Goal: Find specific page/section: Find specific page/section

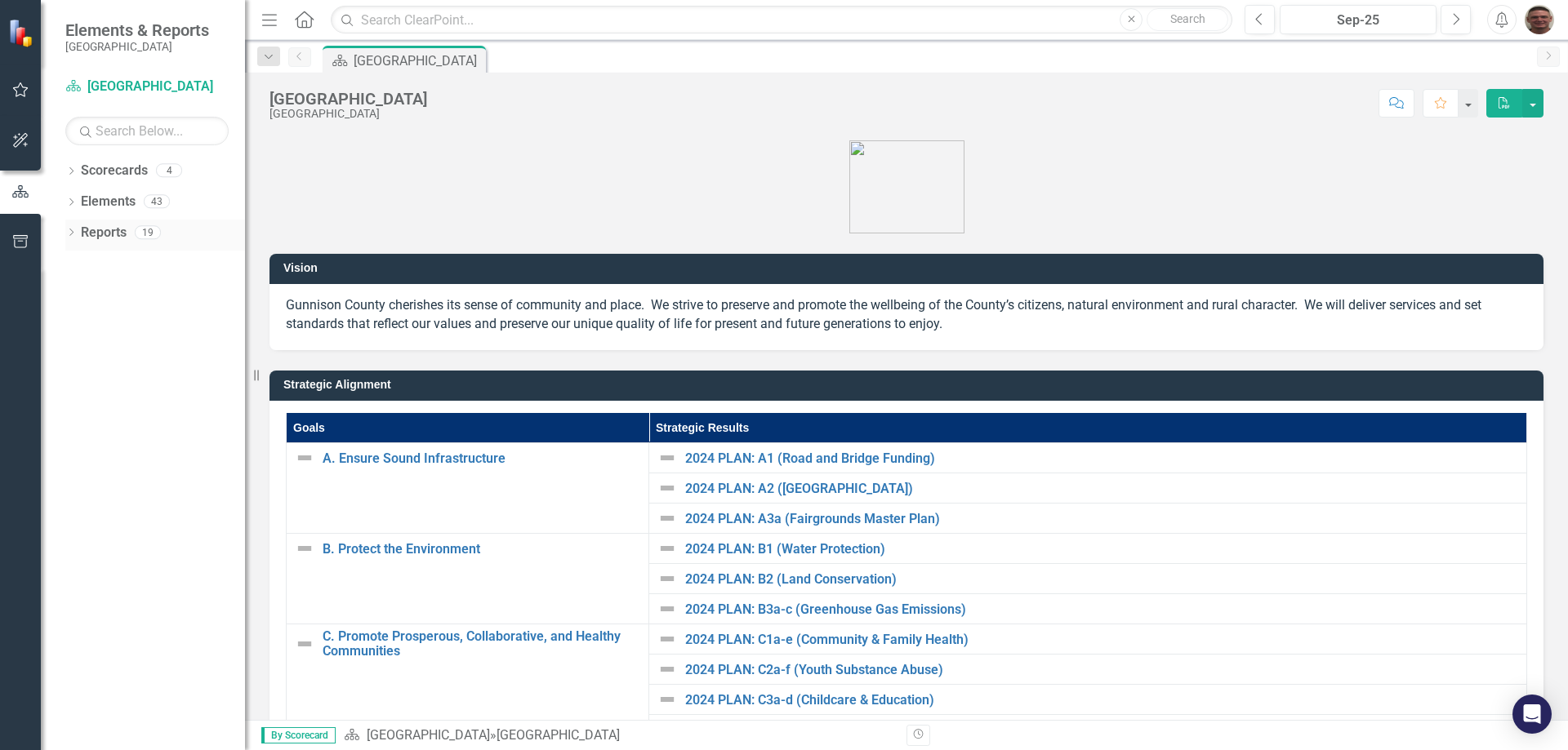
click at [96, 236] on link "Reports" at bounding box center [104, 234] width 46 height 19
click at [76, 231] on icon "Dropdown" at bounding box center [71, 234] width 12 height 9
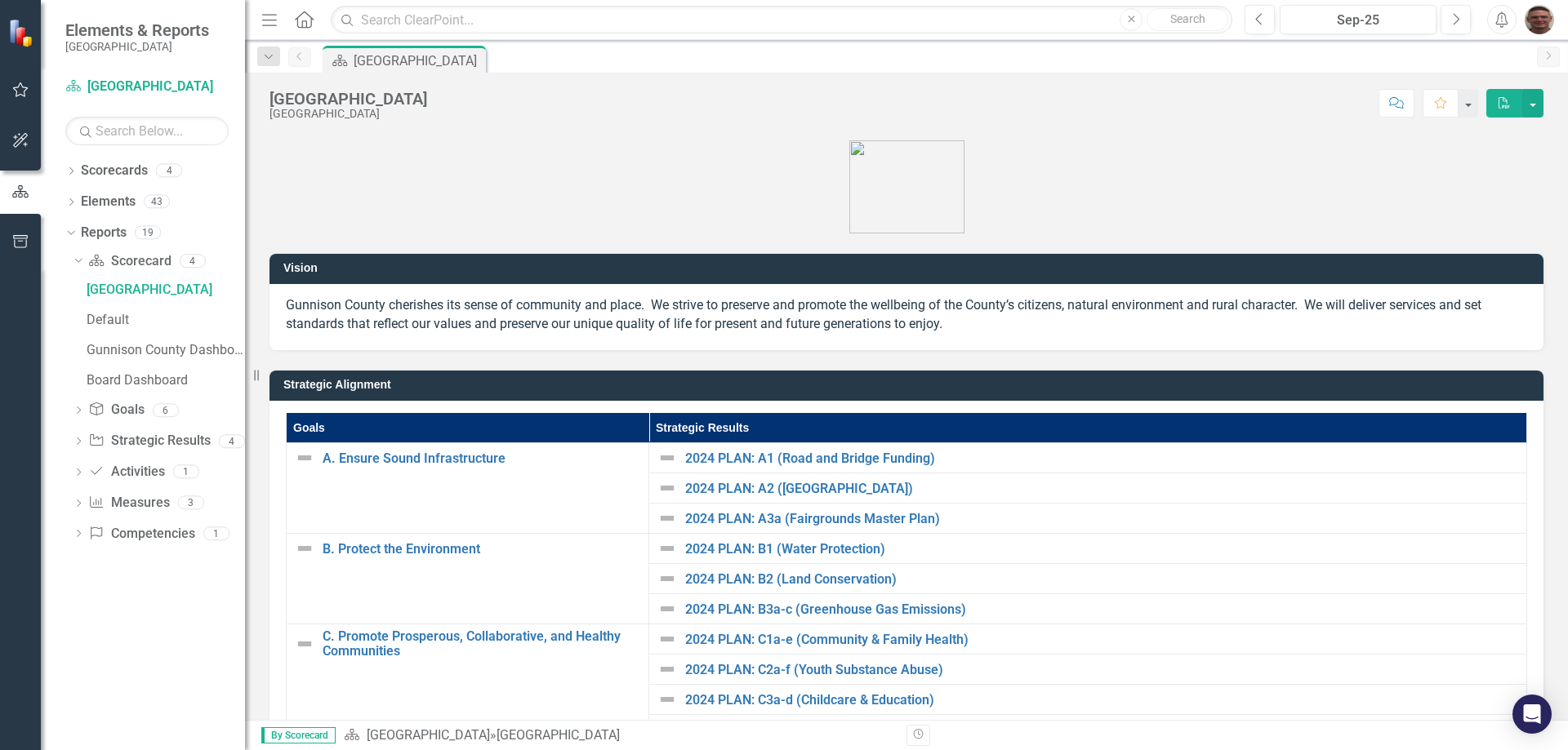
click at [72, 259] on div "Dropdown Scorecard Scorecard 4 Gunnison County Default Gunnison County Dashboar…" at bounding box center [155, 399] width 180 height 304
click at [90, 86] on link "Scorecard [GEOGRAPHIC_DATA]" at bounding box center [147, 87] width 163 height 19
click at [113, 85] on link "Scorecard [GEOGRAPHIC_DATA]" at bounding box center [147, 87] width 163 height 19
click at [125, 287] on div "[GEOGRAPHIC_DATA]" at bounding box center [165, 289] width 158 height 14
click at [112, 312] on div "Default" at bounding box center [165, 319] width 158 height 14
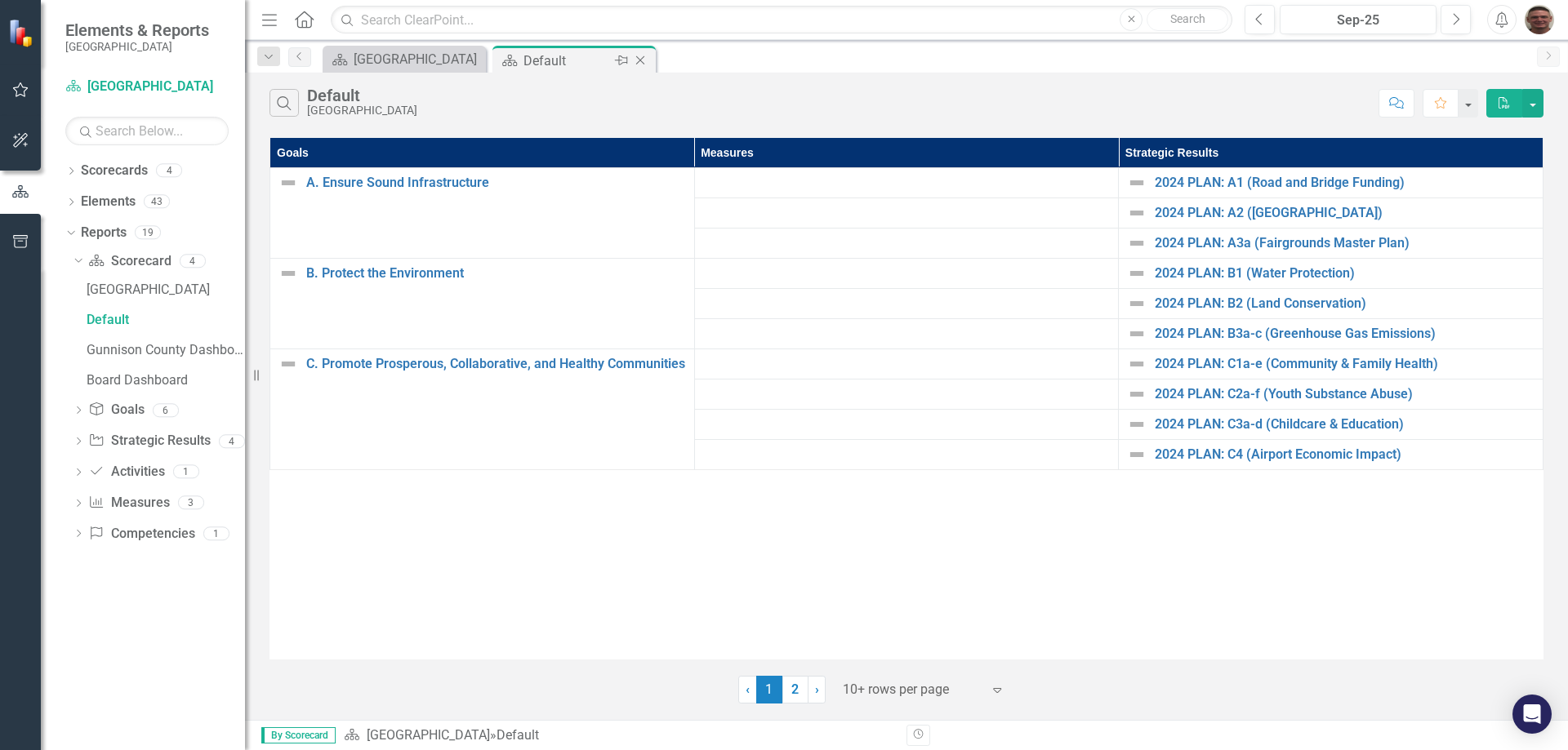
click at [644, 62] on icon "Close" at bounding box center [640, 60] width 16 height 13
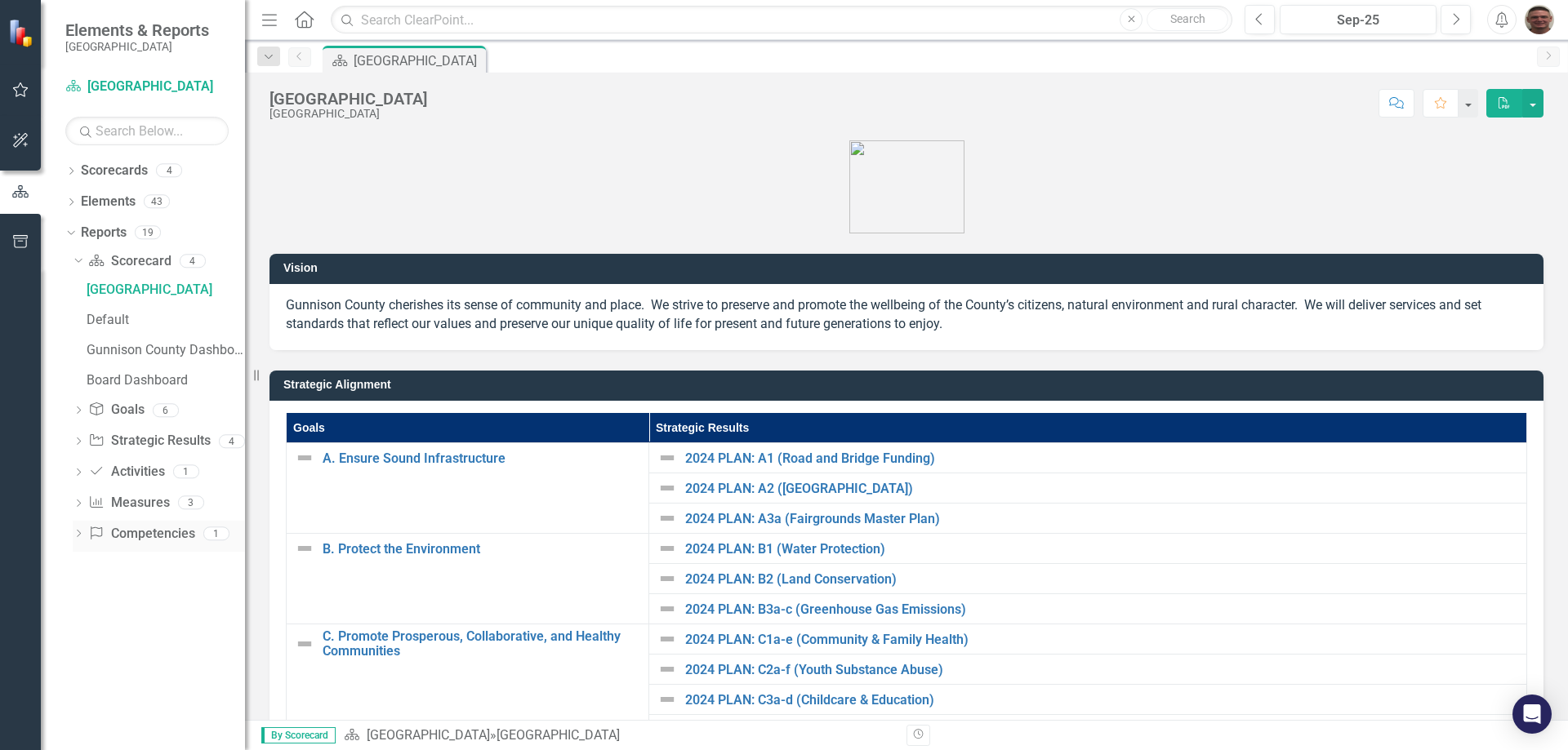
click at [146, 537] on link "Competency Competencies" at bounding box center [141, 534] width 106 height 19
click at [79, 474] on icon at bounding box center [79, 472] width 4 height 8
click at [79, 412] on icon "Dropdown" at bounding box center [79, 414] width 12 height 9
click at [80, 505] on icon "Dropdown" at bounding box center [79, 504] width 12 height 9
click at [93, 84] on link "Scorecard [GEOGRAPHIC_DATA]" at bounding box center [147, 87] width 163 height 19
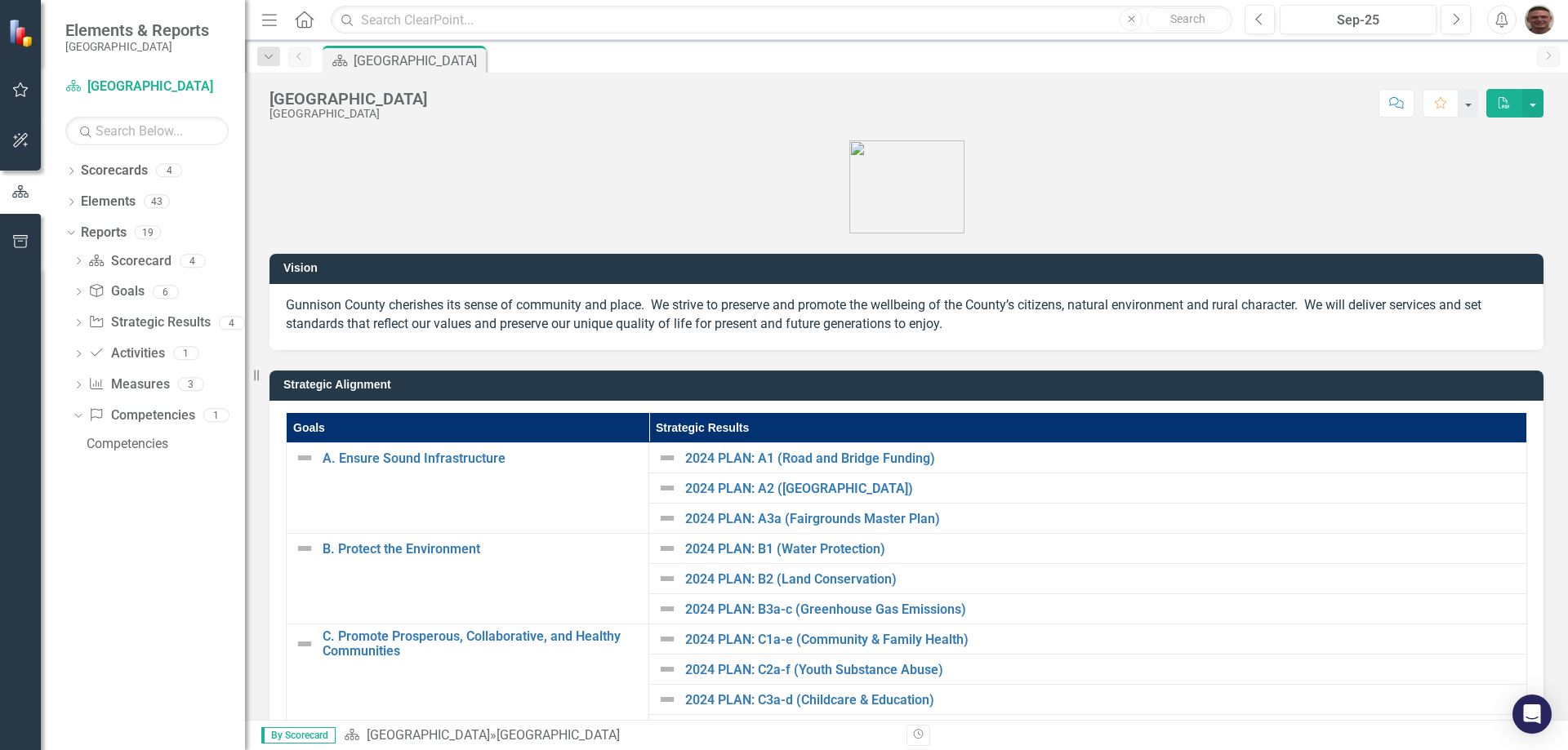
click at [108, 47] on small "[GEOGRAPHIC_DATA]" at bounding box center [137, 47] width 144 height 13
click at [25, 37] on img at bounding box center [23, 34] width 29 height 29
click at [257, 25] on div "Resize" at bounding box center [252, 375] width 13 height 750
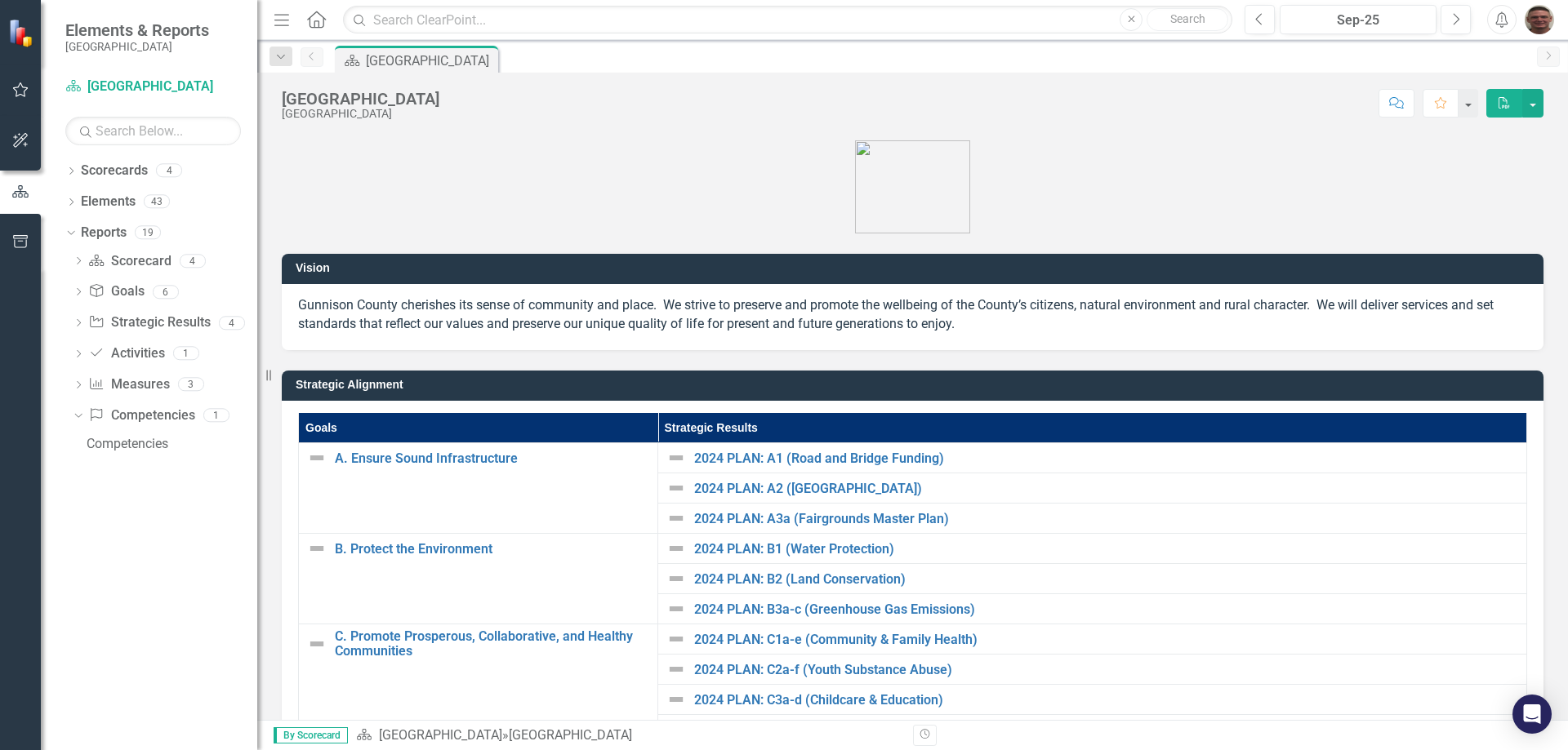
click at [280, 21] on icon "Menu" at bounding box center [282, 19] width 21 height 17
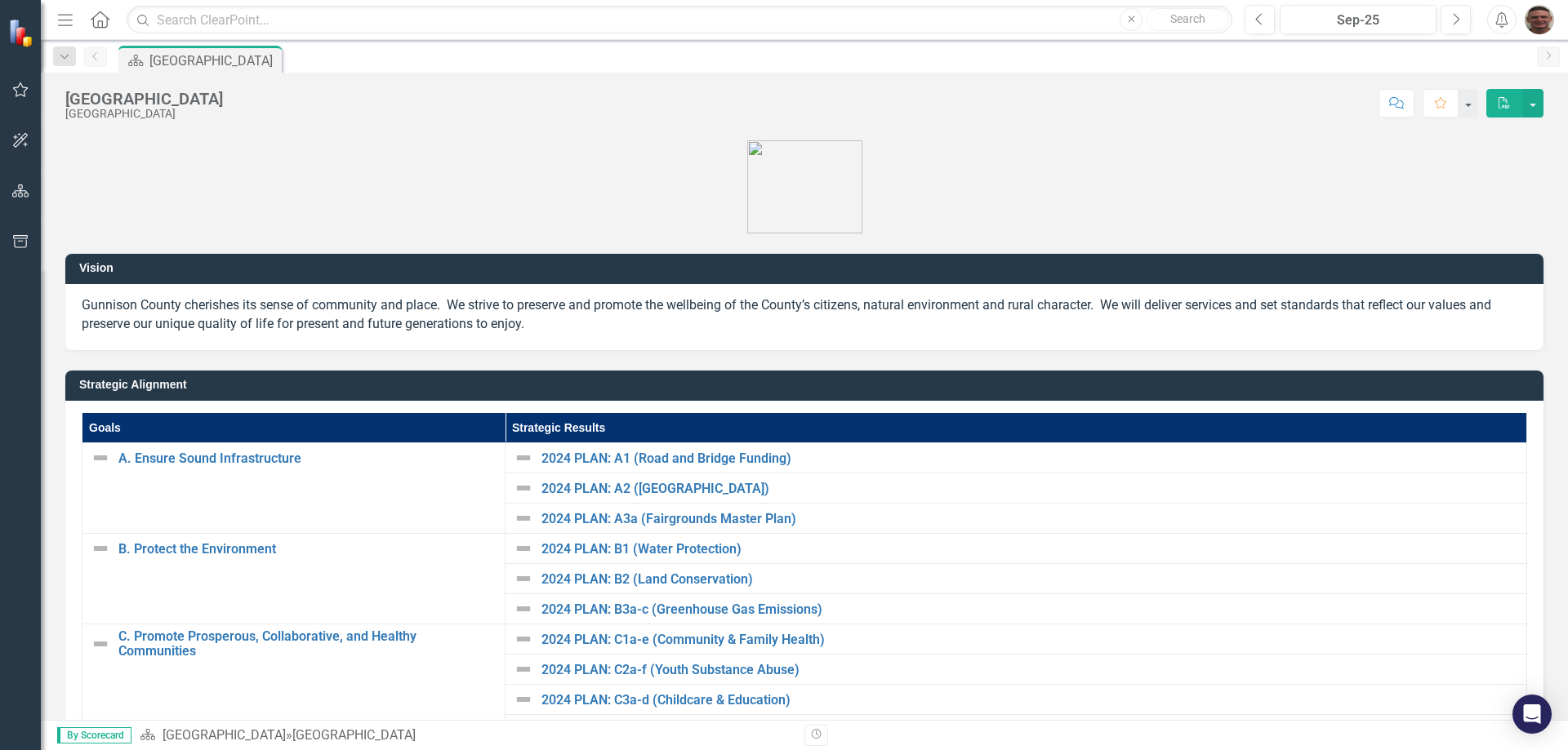
click at [71, 18] on icon "Menu" at bounding box center [65, 19] width 21 height 17
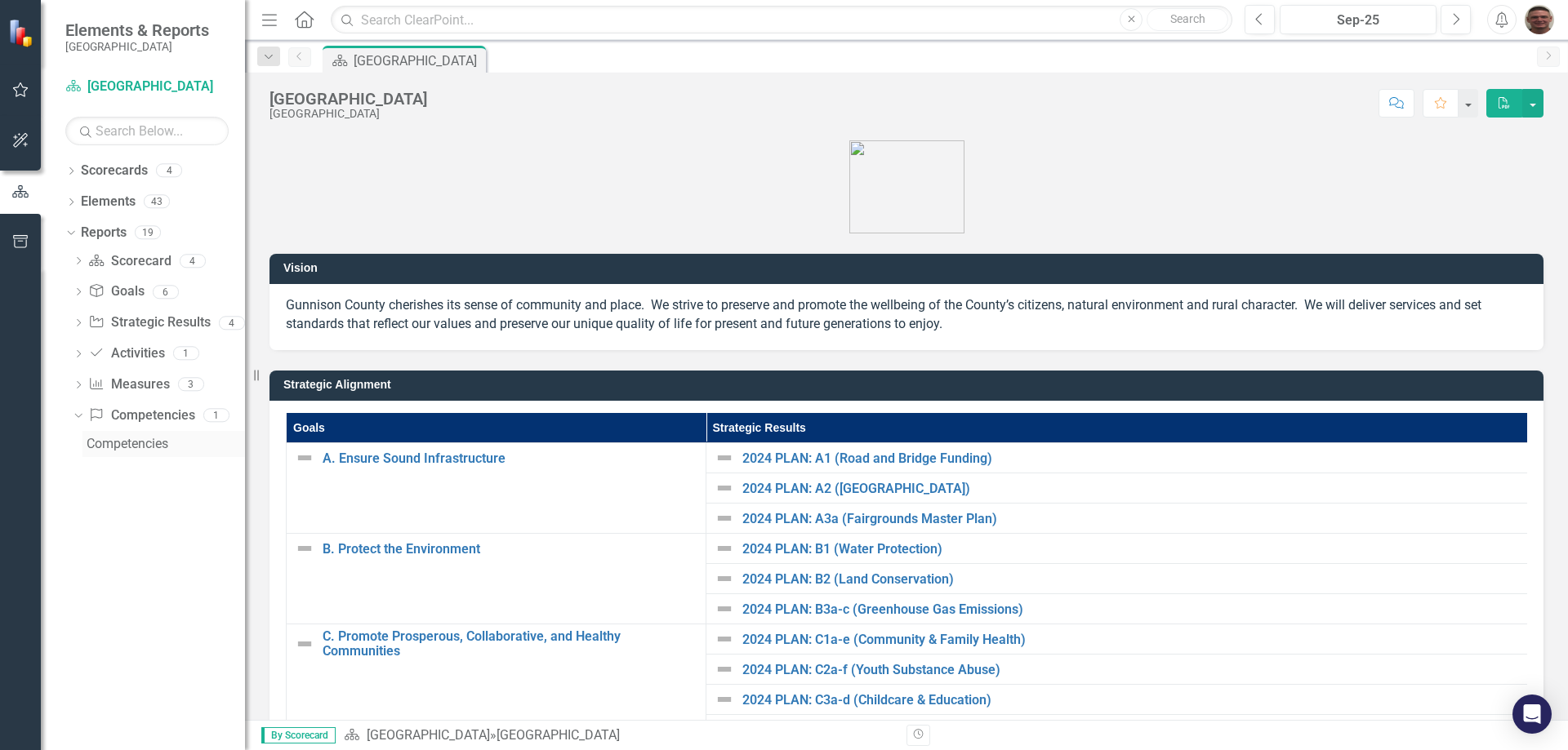
click at [108, 445] on div "Competencies" at bounding box center [165, 443] width 158 height 14
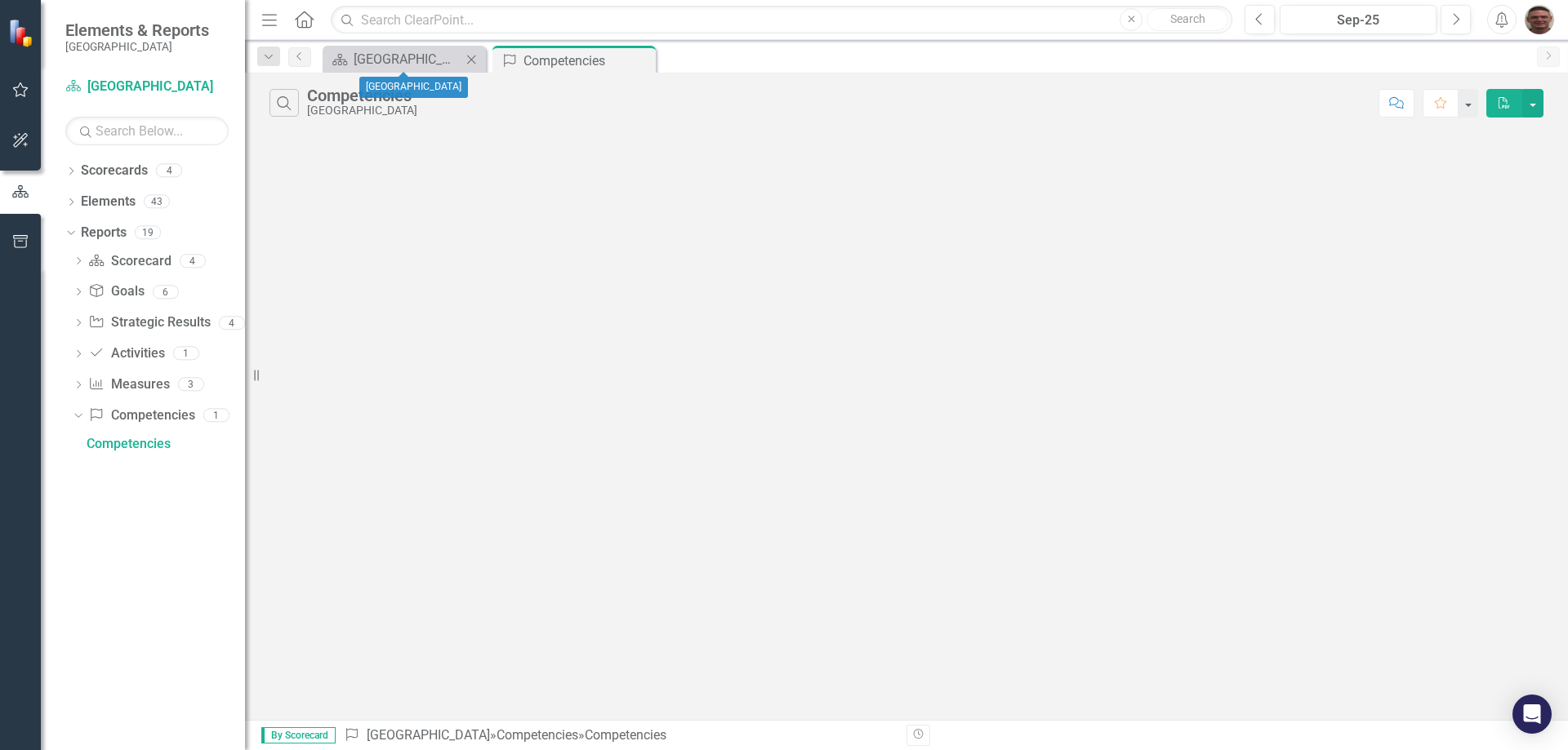
click at [473, 55] on icon "Close" at bounding box center [471, 59] width 16 height 13
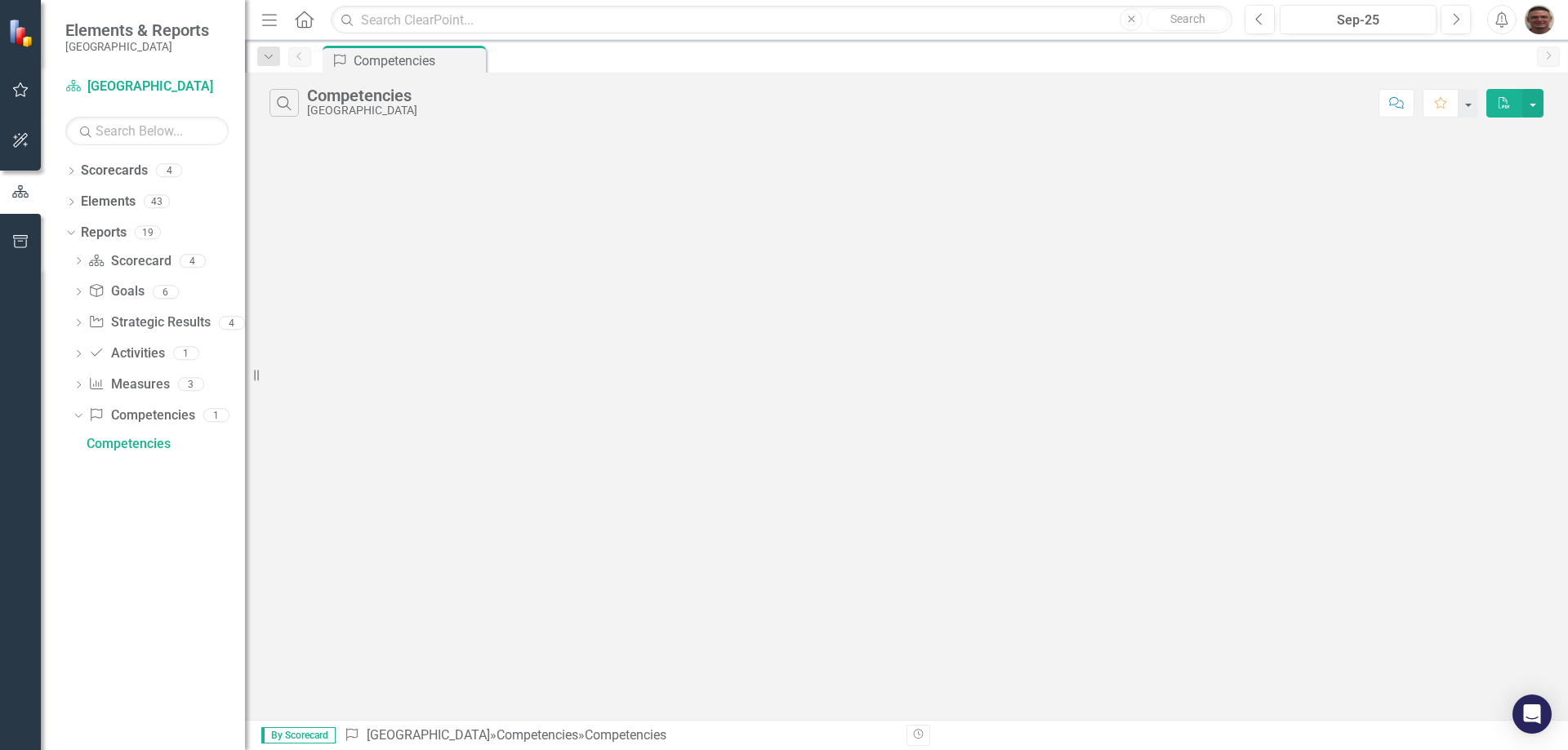
drag, startPoint x: 474, startPoint y: 57, endPoint x: 611, endPoint y: 68, distance: 137.4
click at [610, 67] on div "Competency Competencies Pin" at bounding box center [924, 58] width 1210 height 26
click at [276, 61] on div "Dropdown" at bounding box center [268, 57] width 23 height 19
click at [299, 60] on icon "Previous" at bounding box center [300, 57] width 13 height 10
click at [425, 290] on div "Search Competencies Gunnison County Comment Favorite PDF" at bounding box center [907, 397] width 1324 height 648
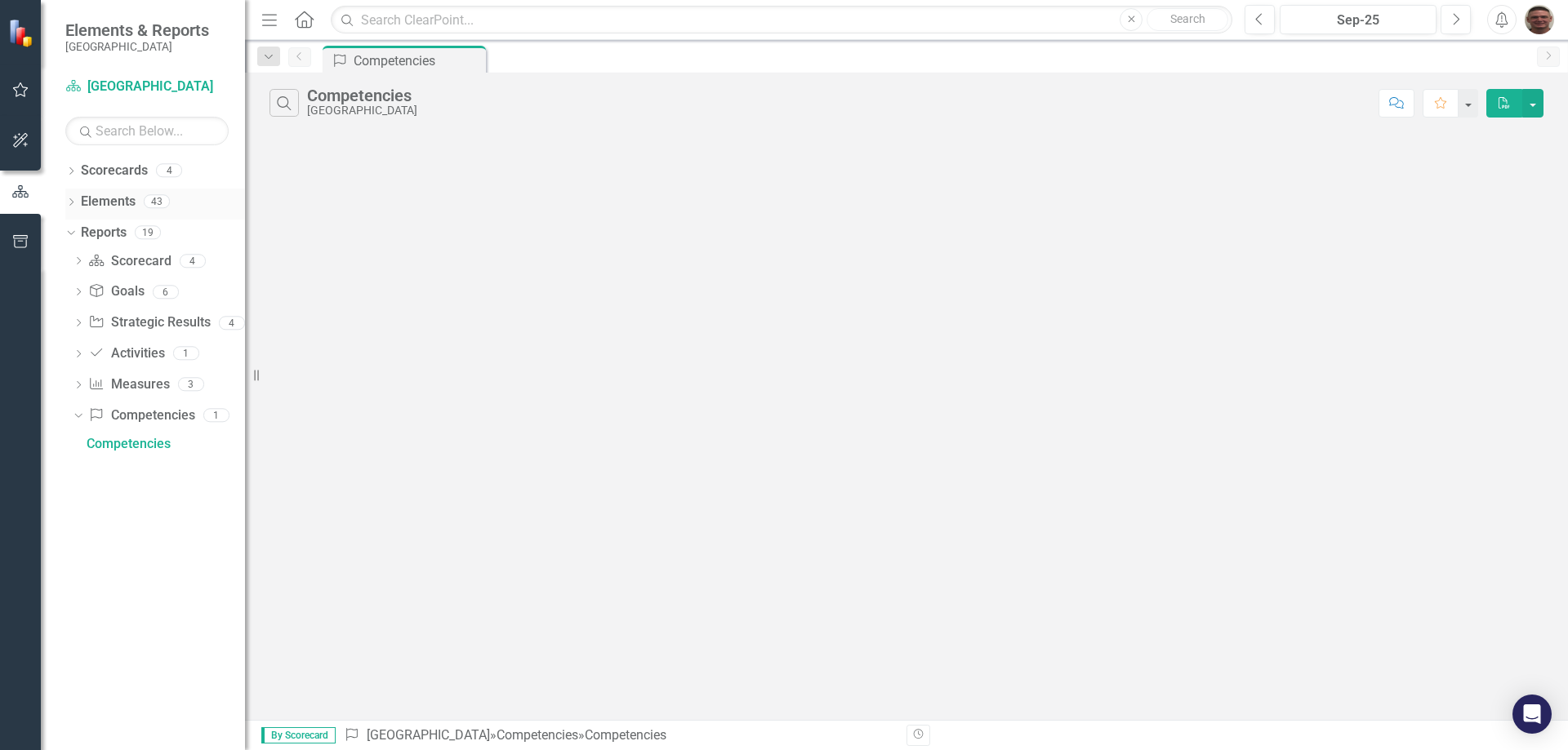
click at [71, 199] on icon "Dropdown" at bounding box center [71, 203] width 12 height 9
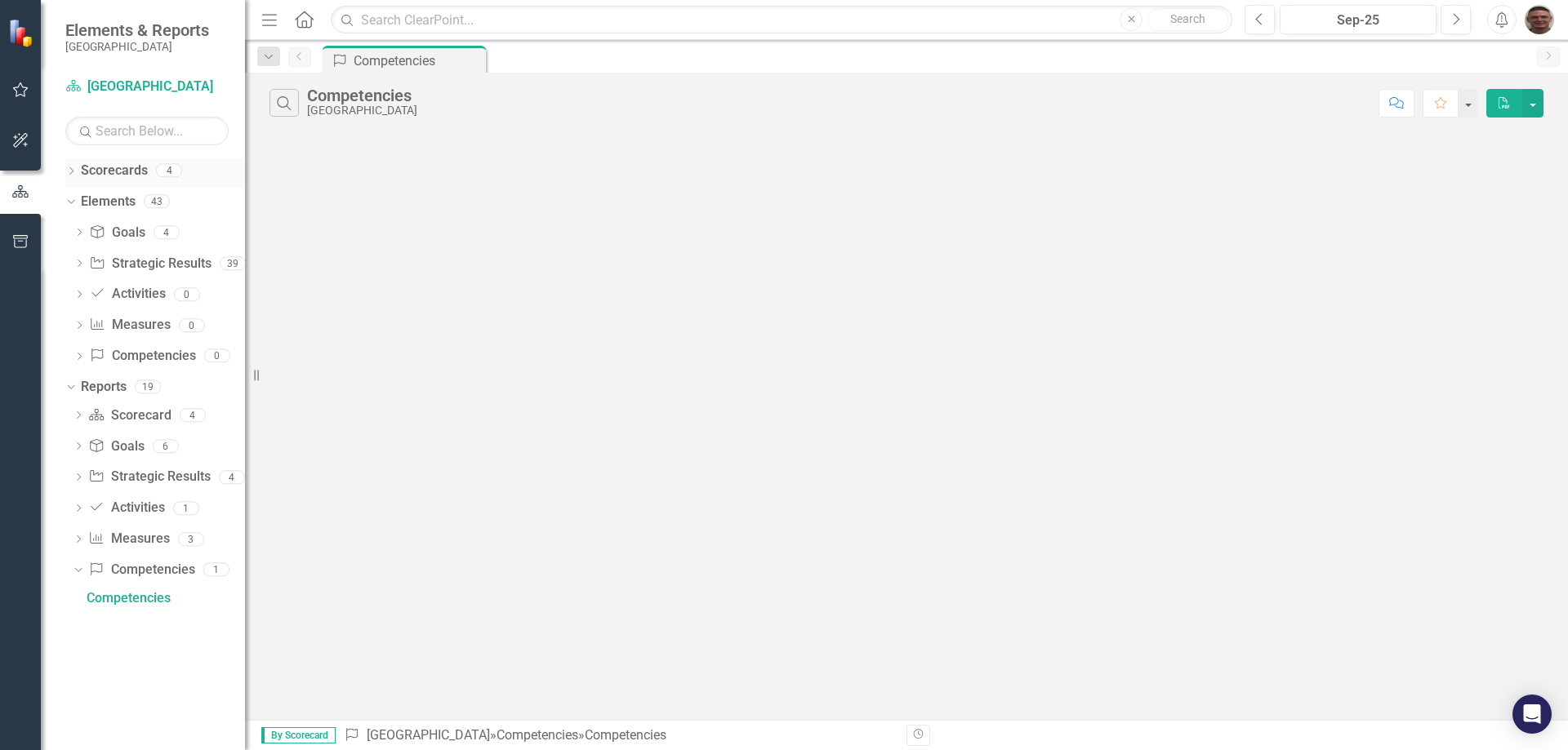
click at [71, 172] on icon "Dropdown" at bounding box center [71, 172] width 12 height 9
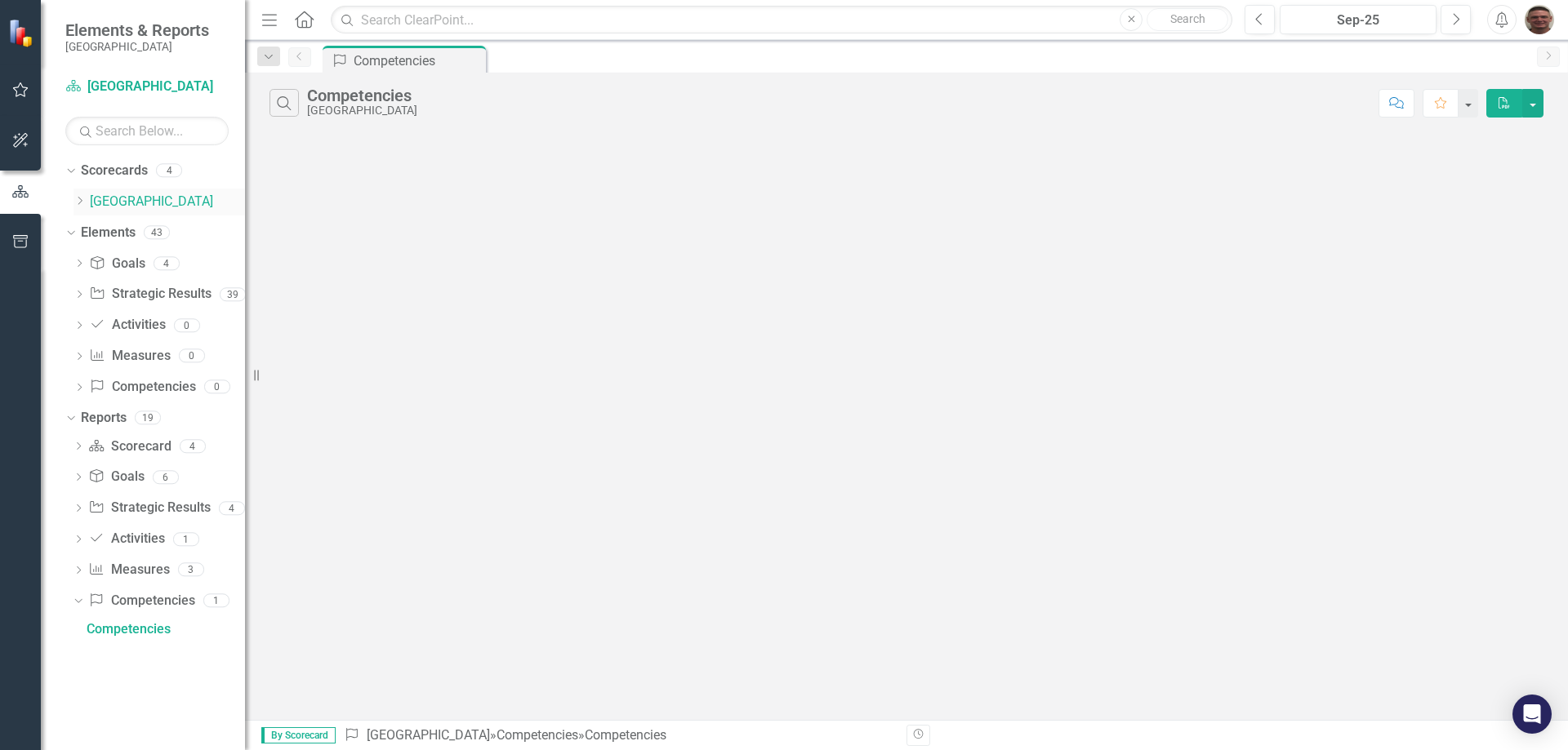
click at [80, 202] on icon "Dropdown" at bounding box center [80, 201] width 12 height 10
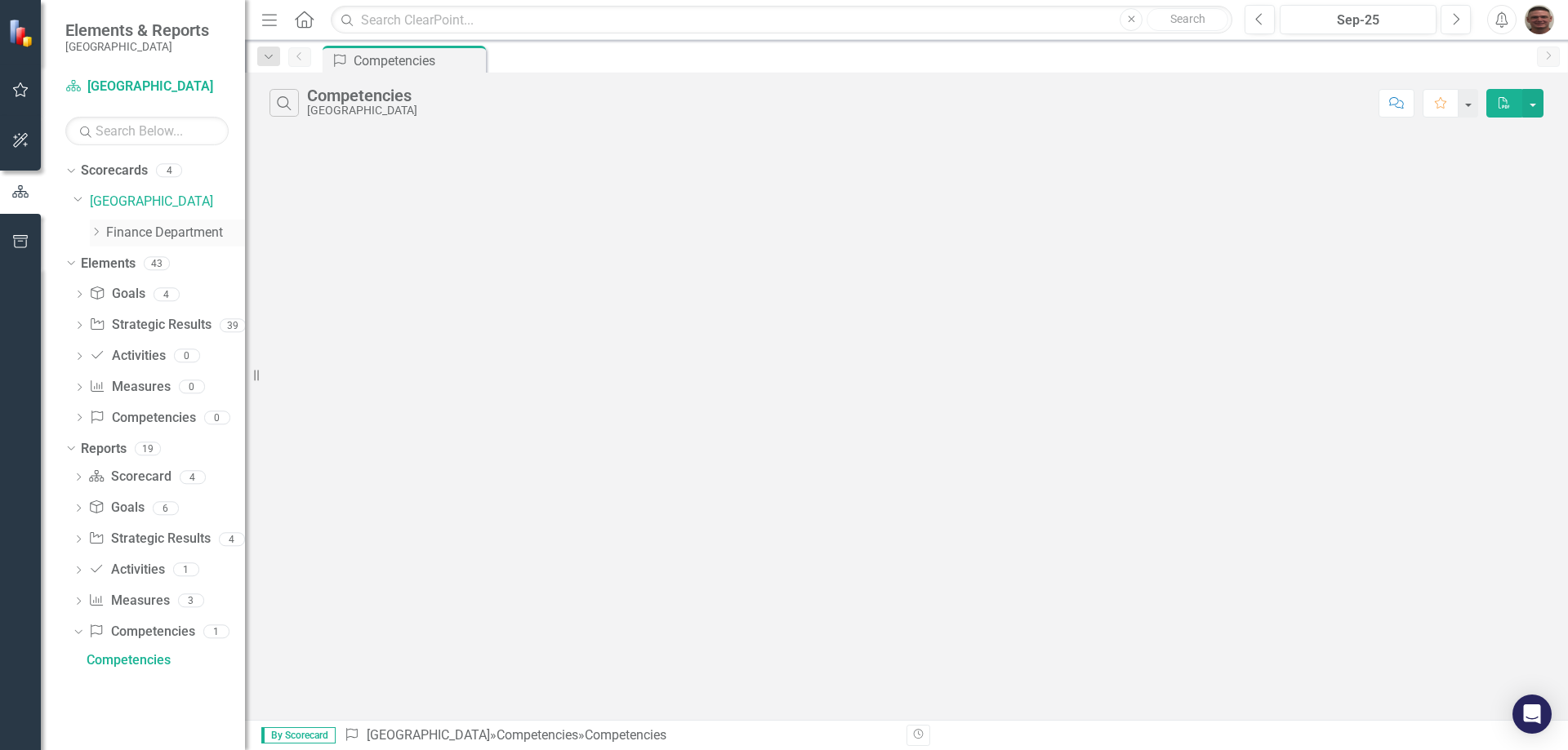
click at [96, 235] on icon "Dropdown" at bounding box center [96, 232] width 12 height 10
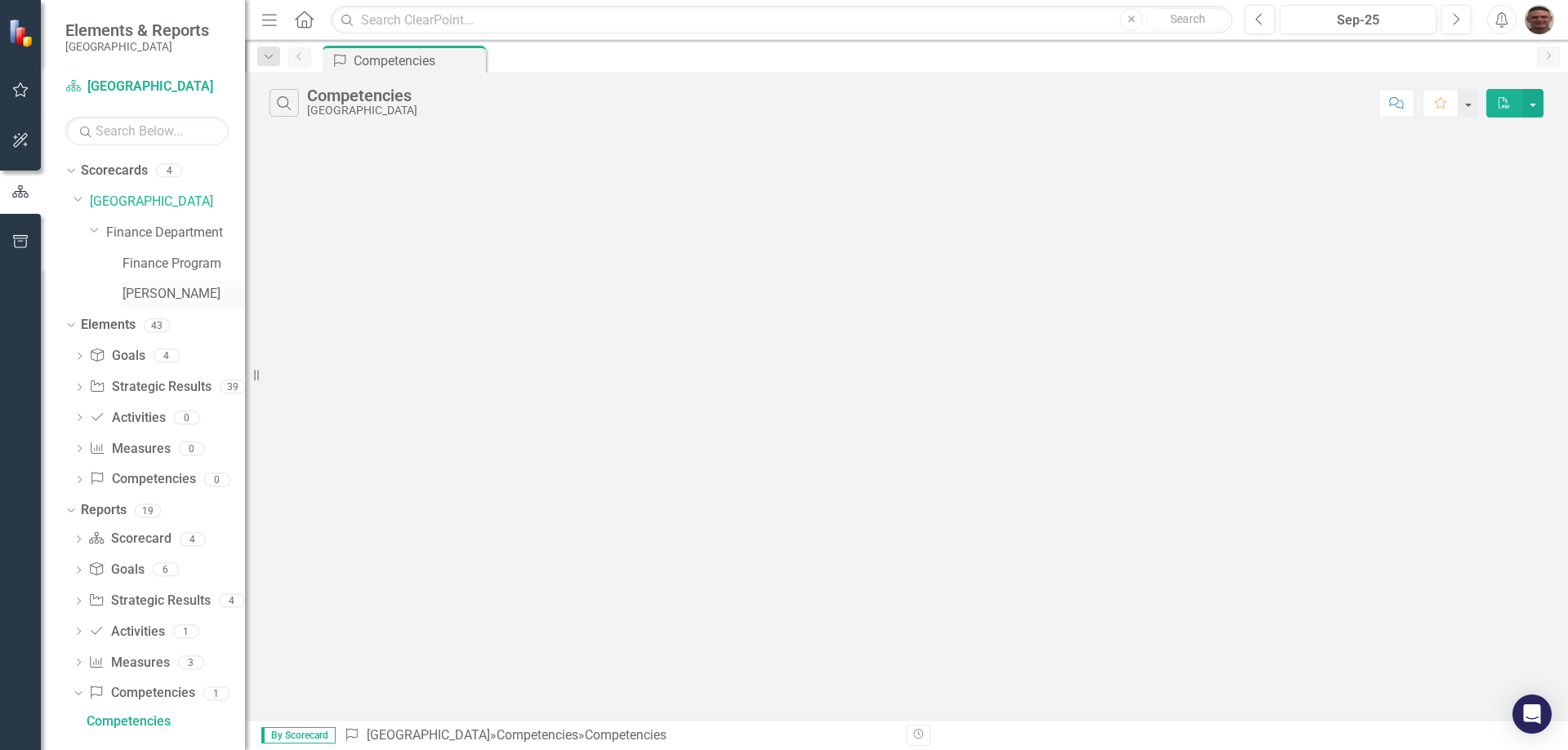
drag, startPoint x: 136, startPoint y: 298, endPoint x: 150, endPoint y: 301, distance: 14.3
click at [137, 298] on link "[PERSON_NAME]" at bounding box center [184, 294] width 123 height 19
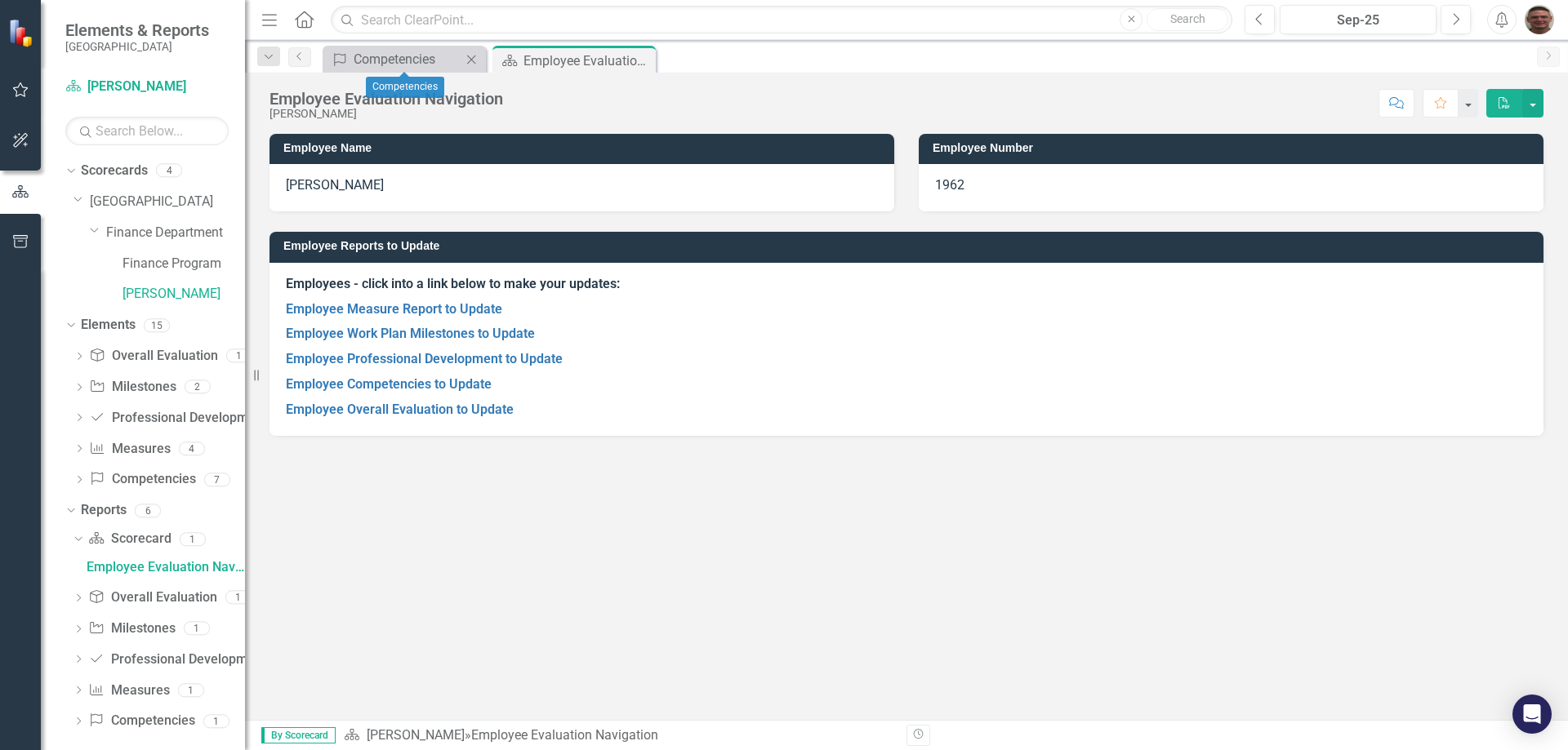
click at [473, 57] on icon "Close" at bounding box center [471, 59] width 16 height 13
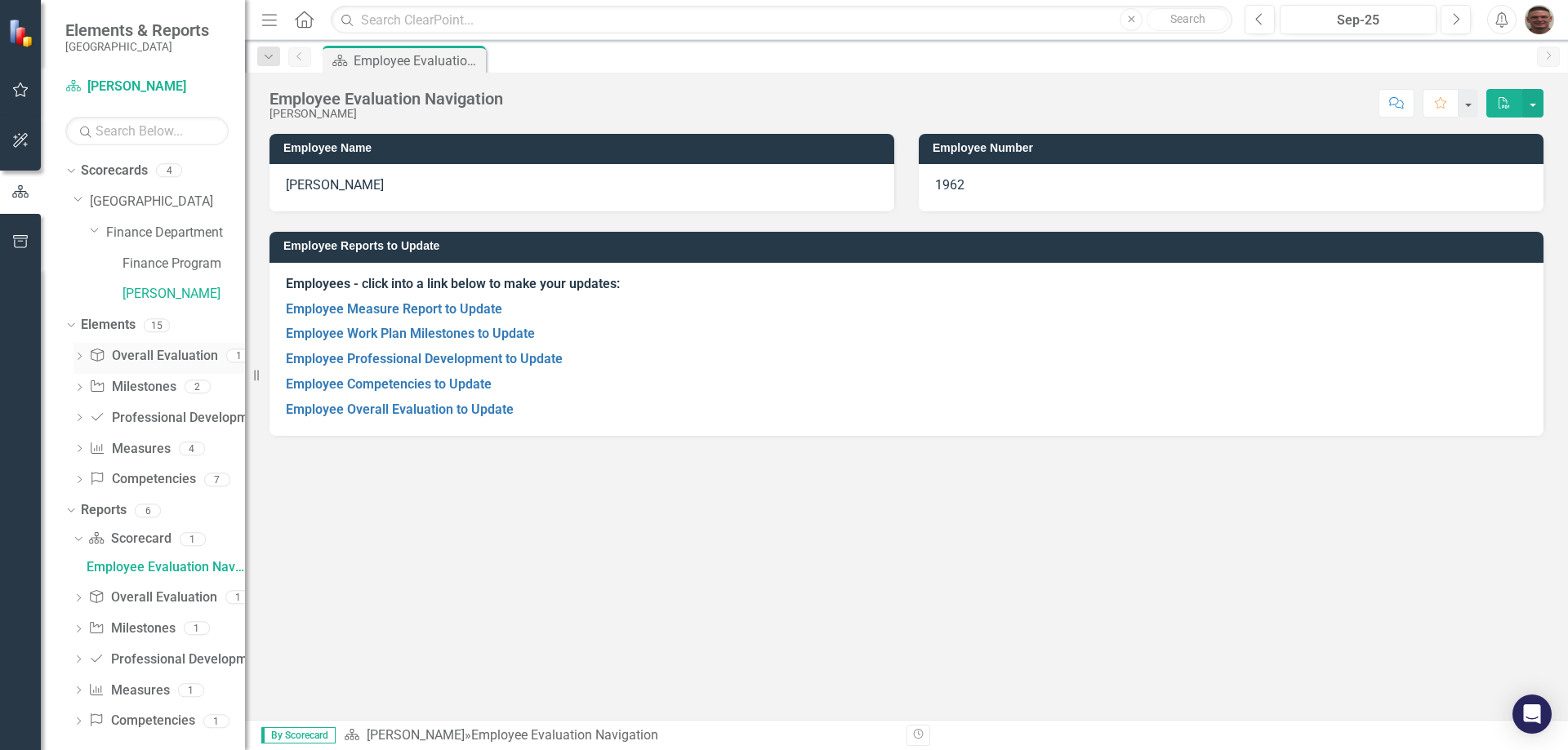
click at [144, 359] on link "Overall Evaluation Overall Evaluation" at bounding box center [153, 356] width 128 height 19
click at [78, 356] on icon "Dropdown" at bounding box center [80, 357] width 12 height 9
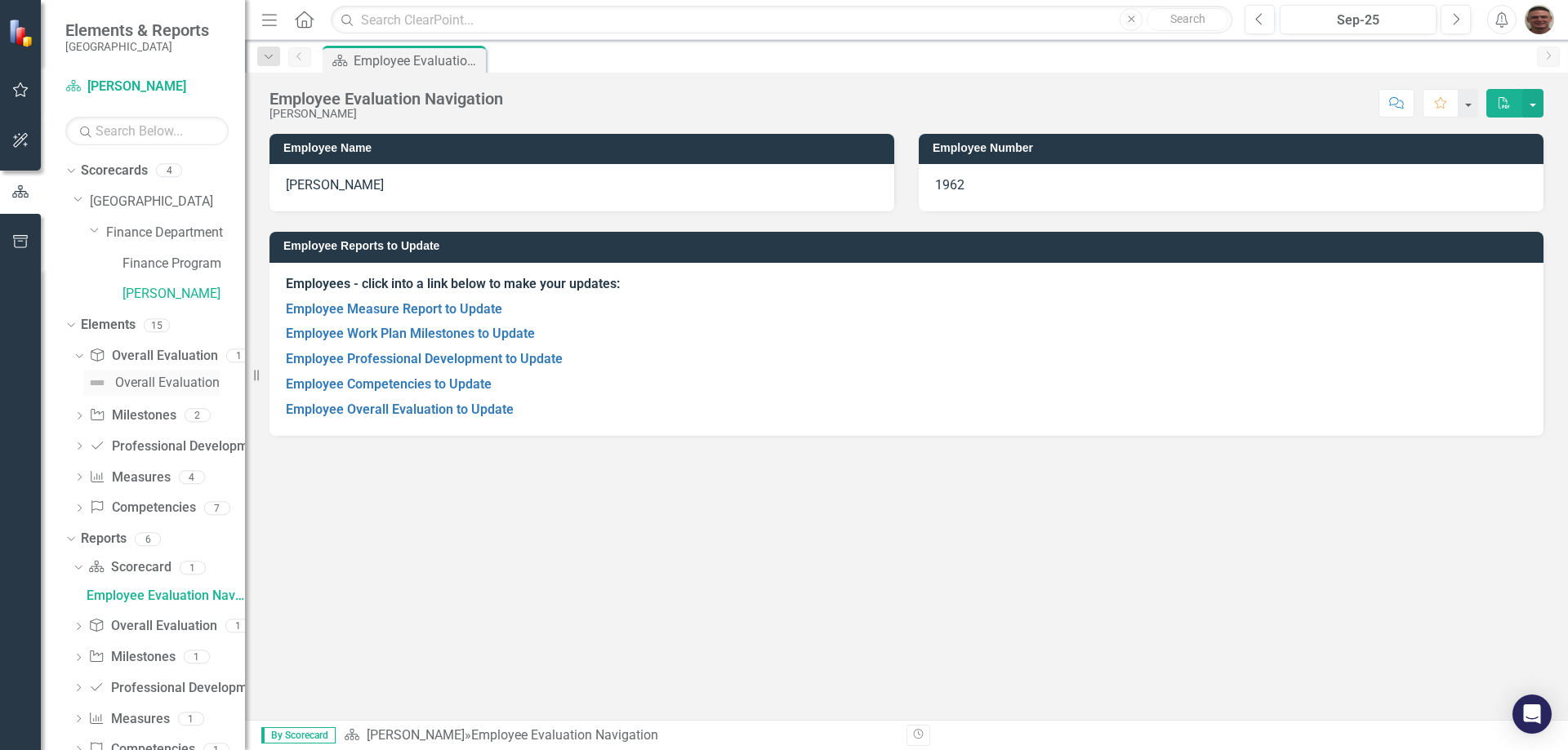
click at [137, 380] on div "Overall Evaluation" at bounding box center [167, 382] width 104 height 14
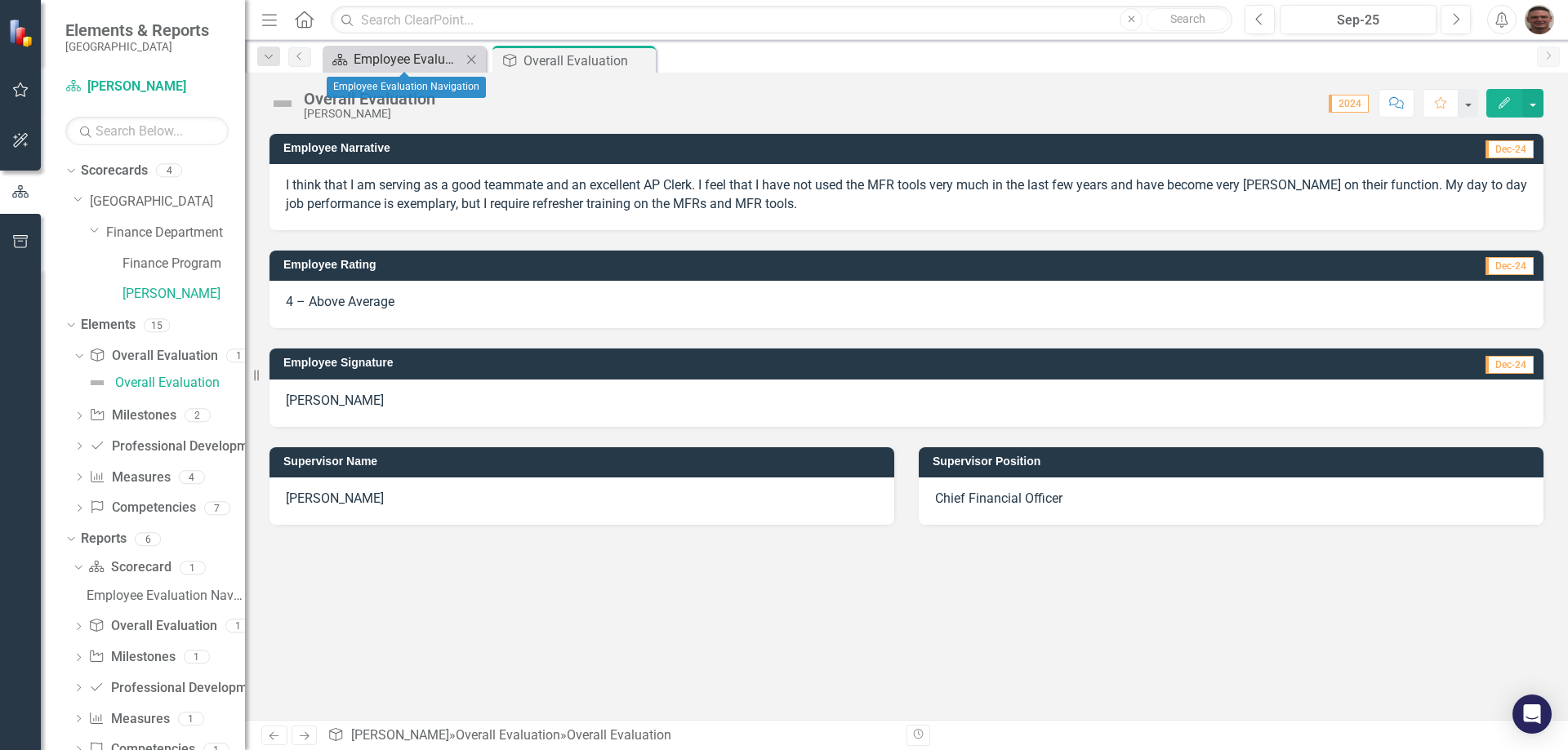
click at [412, 60] on div "Employee Evaluation Navigation" at bounding box center [407, 58] width 108 height 20
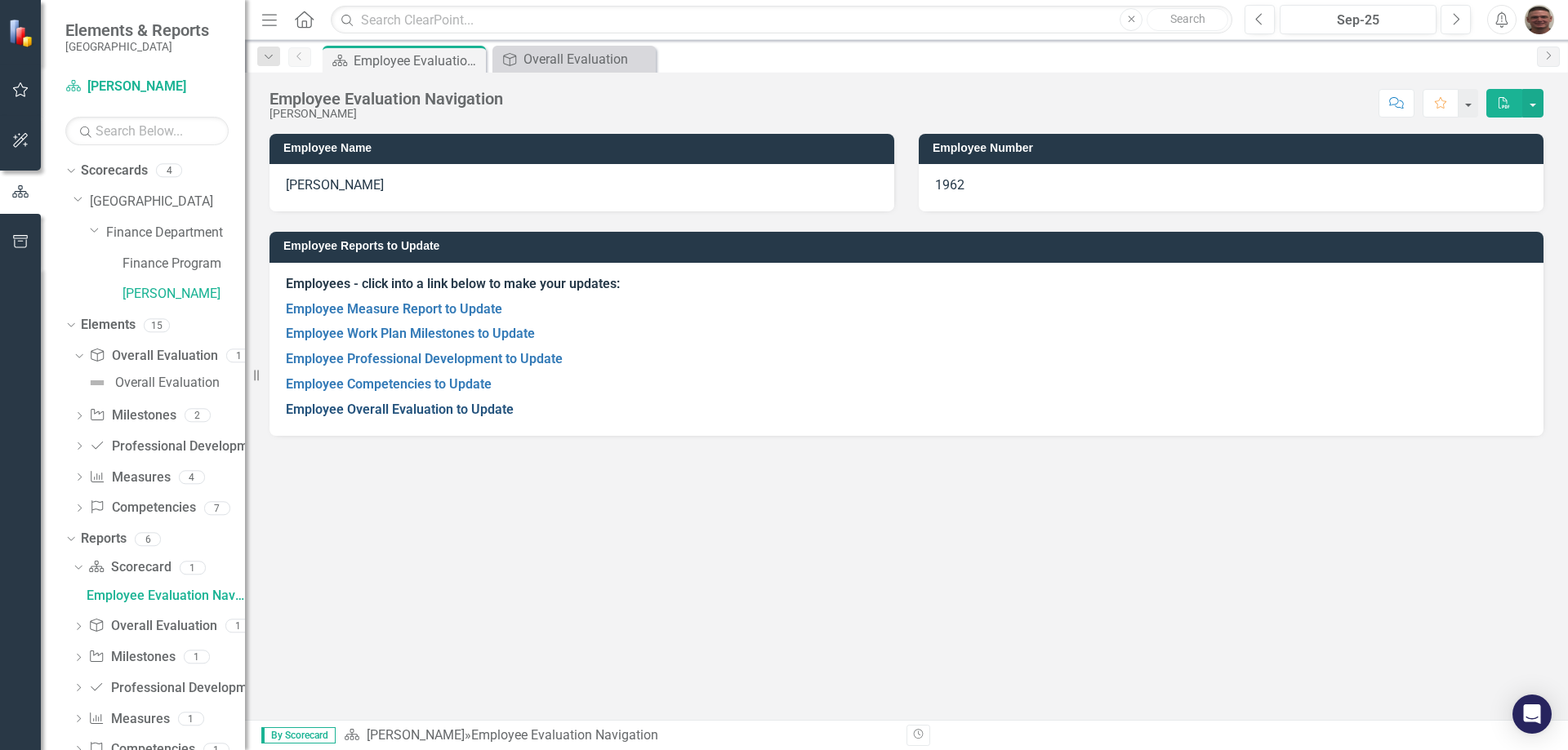
click at [398, 410] on link "Employee Overall Evaluation to Update" at bounding box center [400, 409] width 228 height 15
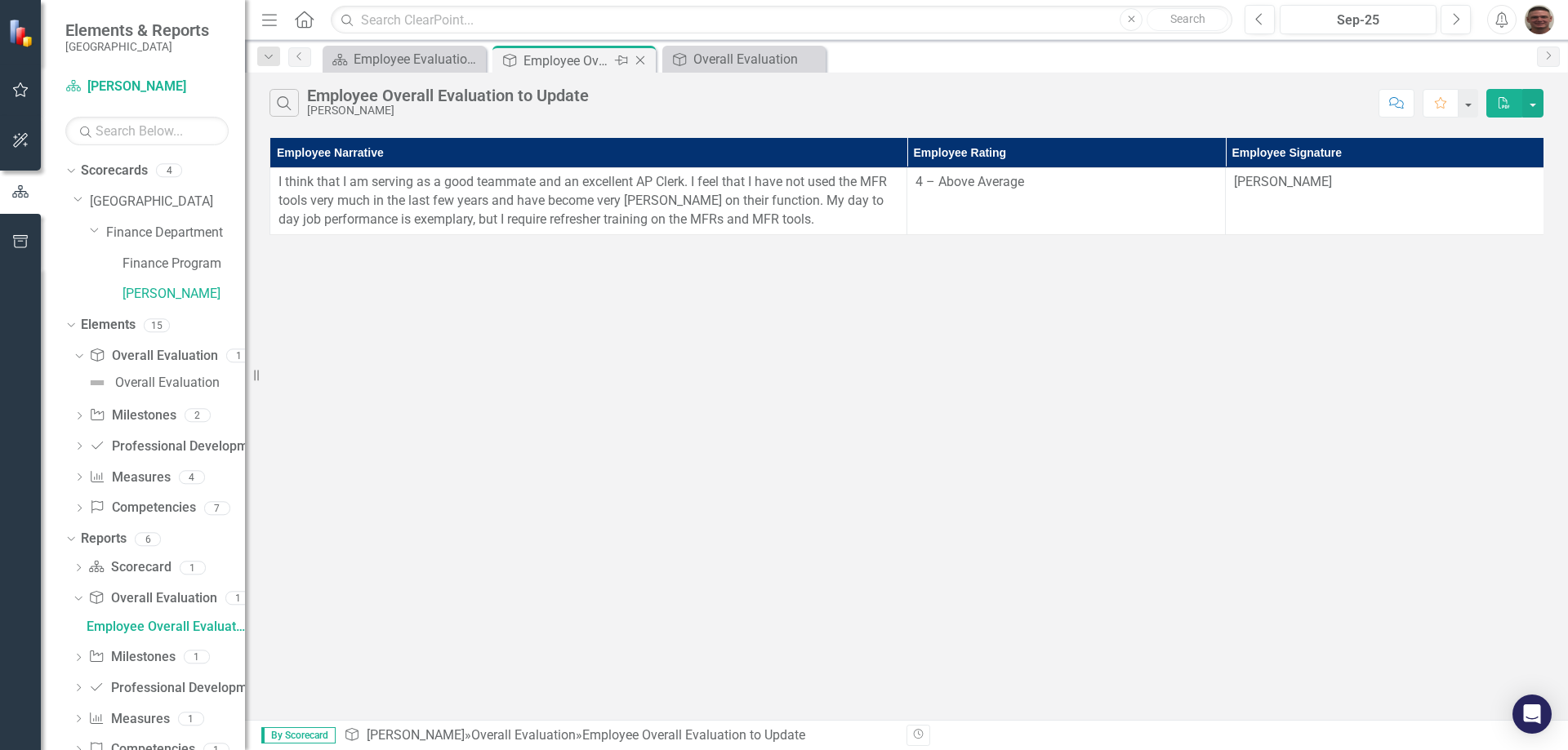
click at [639, 59] on icon "Close" at bounding box center [640, 60] width 16 height 13
